Goal: Task Accomplishment & Management: Manage account settings

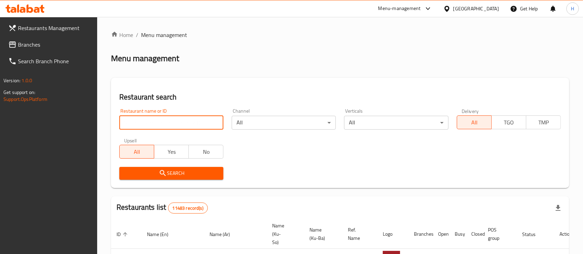
drag, startPoint x: 0, startPoint y: 0, endPoint x: 168, endPoint y: 122, distance: 207.4
click at [168, 122] on input "search" at bounding box center [171, 123] width 104 height 14
type input "kokh"
click button "Search" at bounding box center [171, 173] width 104 height 13
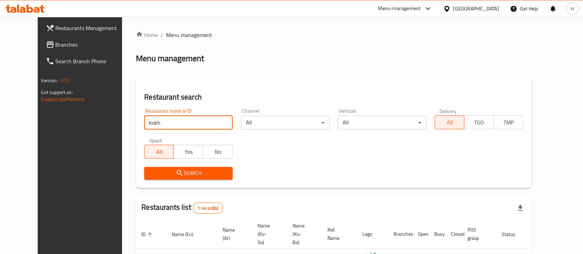
scroll to position [48, 0]
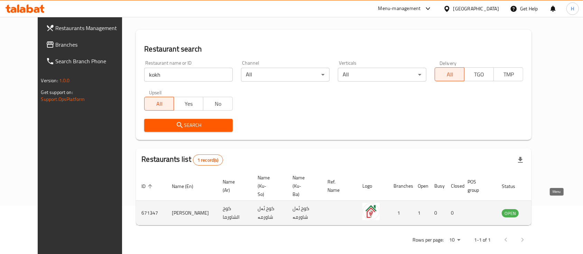
click at [546, 209] on icon "enhanced table" at bounding box center [542, 213] width 8 height 8
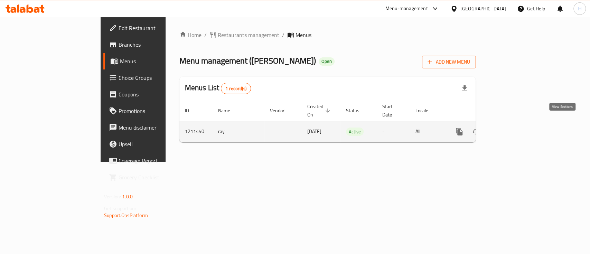
click at [513, 128] on icon "enhanced table" at bounding box center [509, 132] width 8 height 8
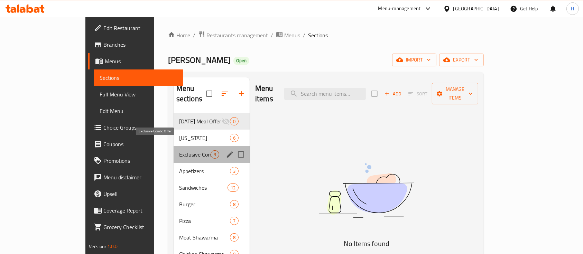
click at [179, 150] on span "Exclusive Combo Offer" at bounding box center [194, 154] width 31 height 8
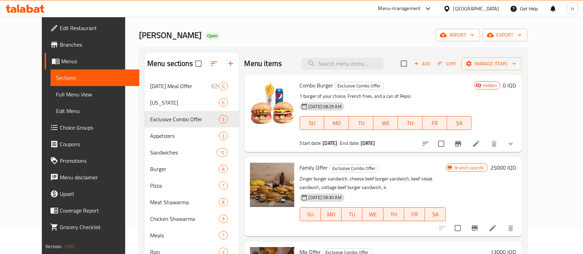
scroll to position [19, 0]
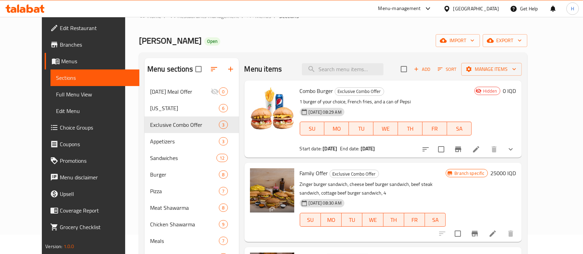
click at [486, 148] on li at bounding box center [475, 149] width 19 height 12
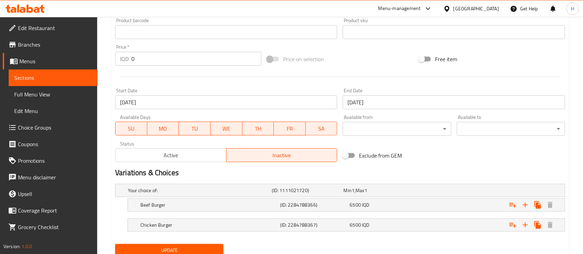
scroll to position [314, 0]
click at [201, 156] on span "Active" at bounding box center [170, 154] width 105 height 10
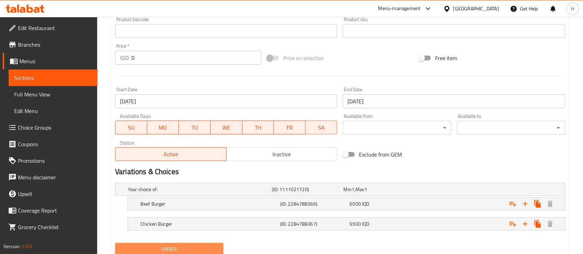
click at [194, 243] on button "Update" at bounding box center [169, 249] width 108 height 13
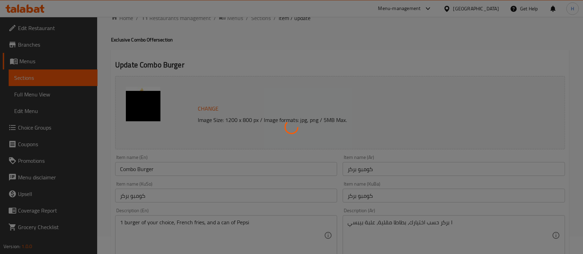
scroll to position [0, 0]
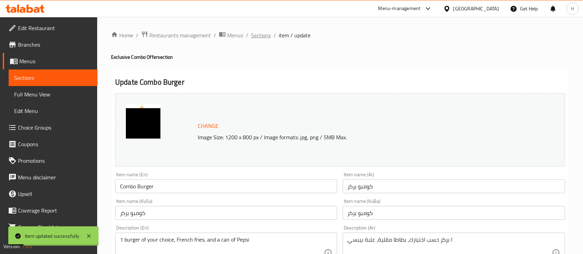
click at [263, 38] on span "Sections" at bounding box center [261, 35] width 20 height 8
